Goal: Find specific page/section: Find specific page/section

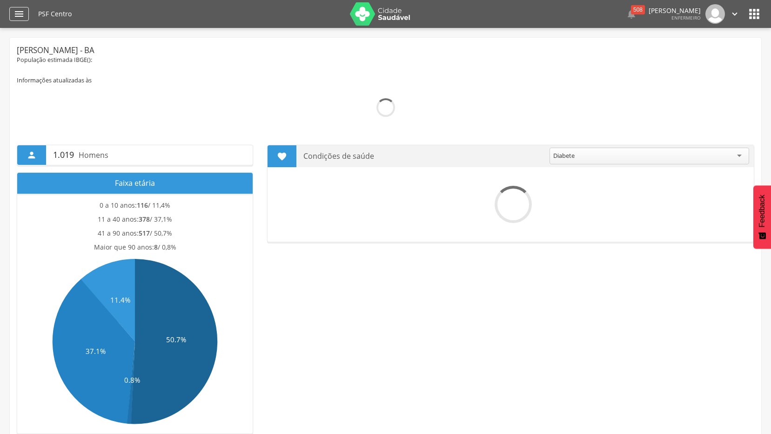
click at [13, 14] on div "" at bounding box center [19, 14] width 20 height 14
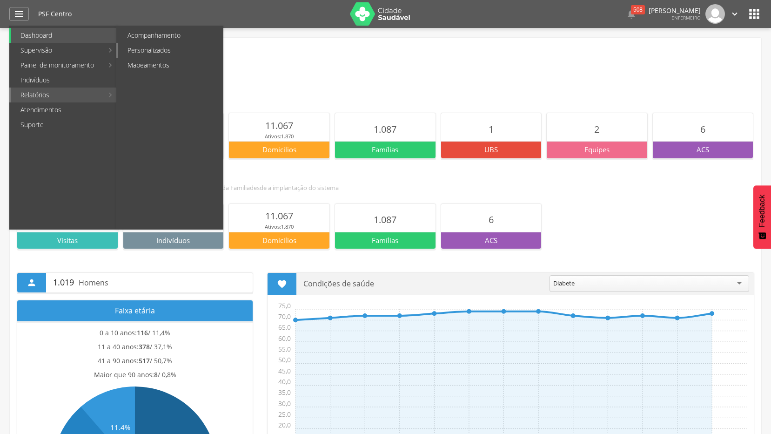
click at [190, 47] on link "Personalizados" at bounding box center [170, 50] width 105 height 15
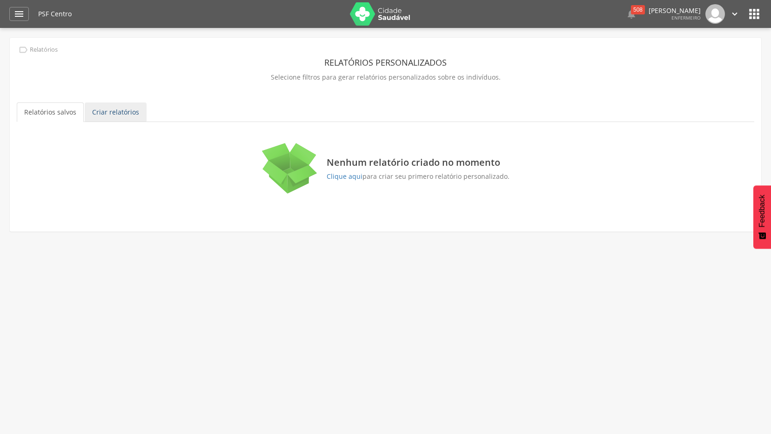
click at [115, 106] on link "Criar relatórios" at bounding box center [116, 112] width 62 height 20
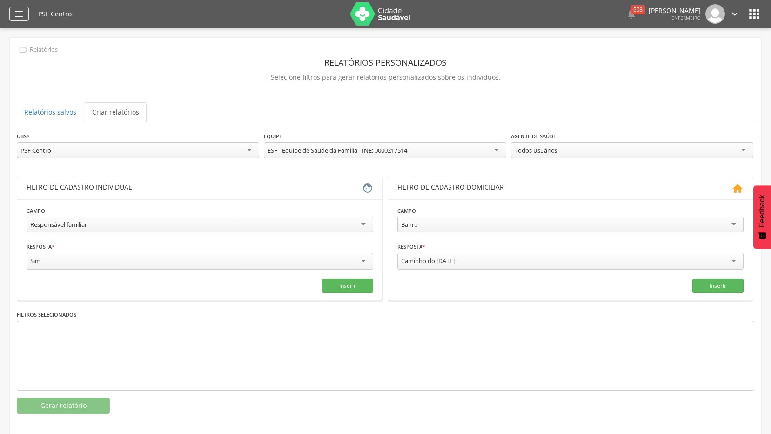
click at [24, 16] on icon "" at bounding box center [18, 13] width 11 height 11
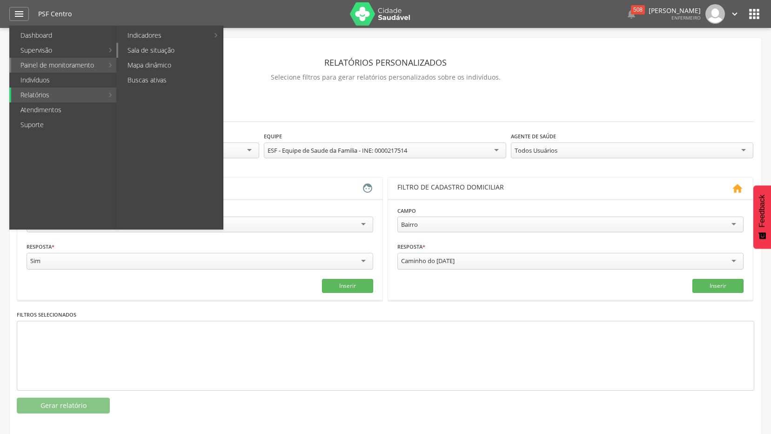
click at [167, 51] on link "Sala de situação" at bounding box center [170, 50] width 105 height 15
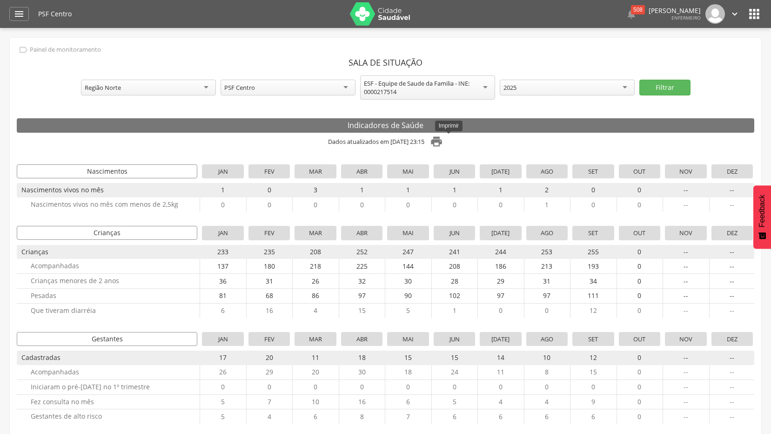
click at [443, 144] on icon "" at bounding box center [436, 141] width 13 height 13
click at [746, 82] on div "**********" at bounding box center [386, 87] width 738 height 24
click at [730, 9] on icon "" at bounding box center [735, 14] width 10 height 10
click at [680, 50] on link "Sair" at bounding box center [703, 54] width 74 height 12
